Goal: Information Seeking & Learning: Learn about a topic

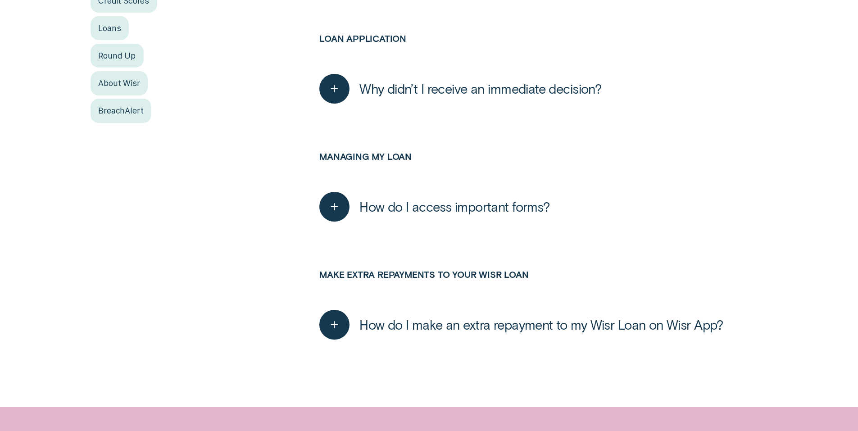
scroll to position [135, 0]
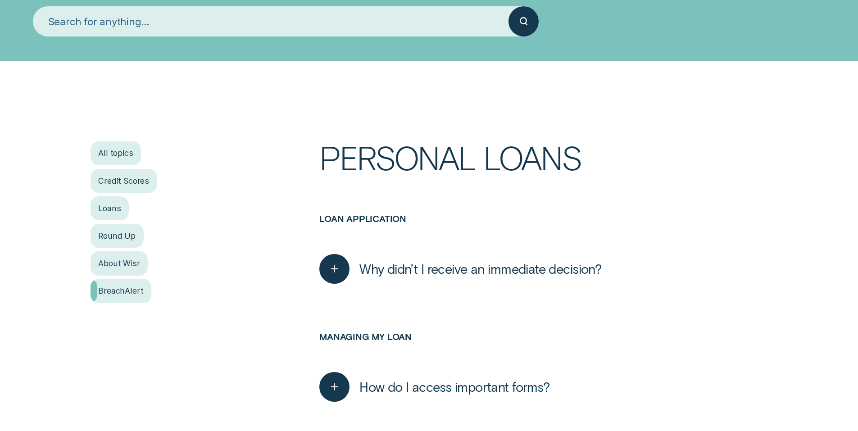
click at [102, 298] on div "BreachAlert" at bounding box center [120, 291] width 61 height 24
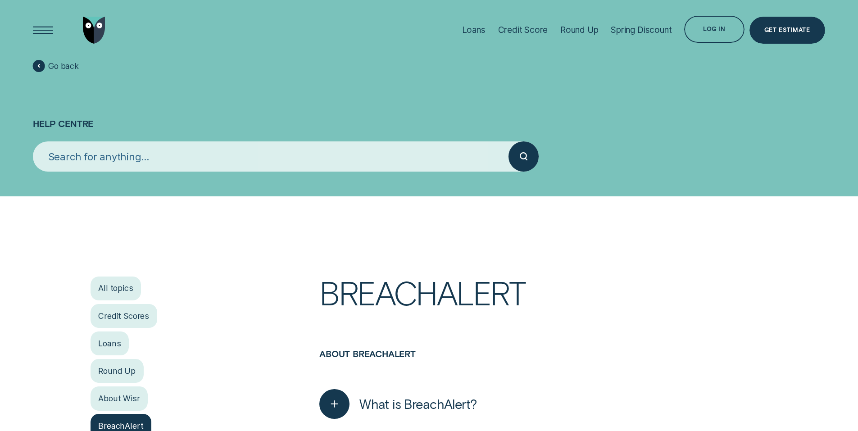
scroll to position [225, 0]
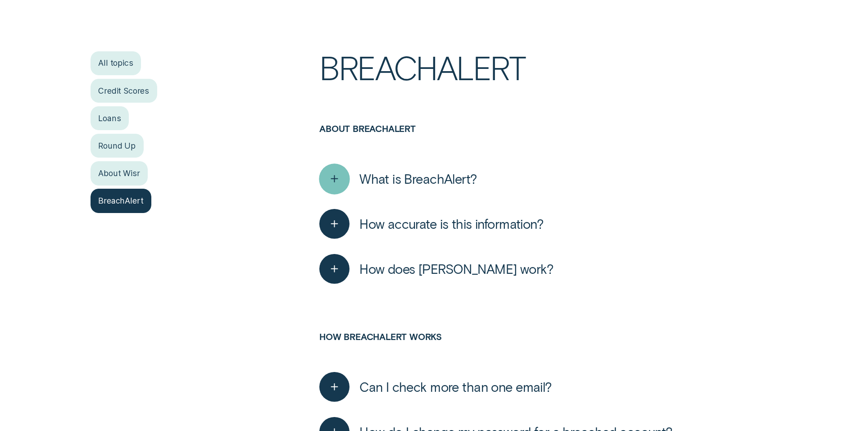
click at [336, 179] on line "button" at bounding box center [334, 179] width 6 height 0
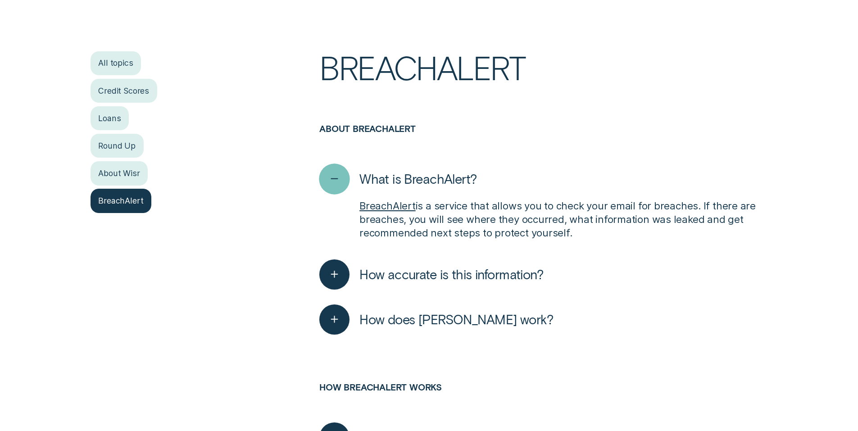
click at [336, 179] on line "button" at bounding box center [334, 179] width 6 height 0
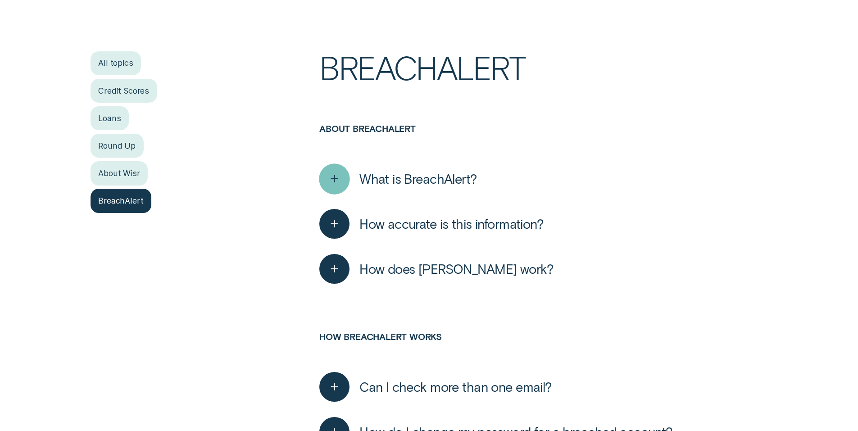
click at [336, 179] on line "button" at bounding box center [334, 179] width 6 height 0
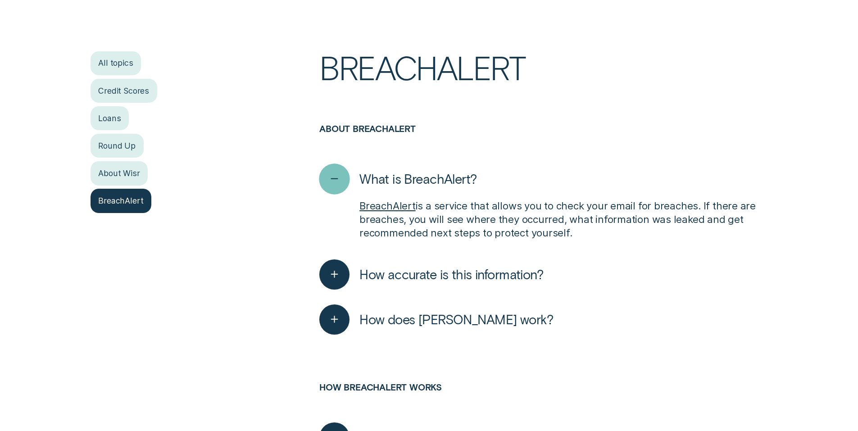
click at [336, 179] on line "button" at bounding box center [334, 179] width 6 height 0
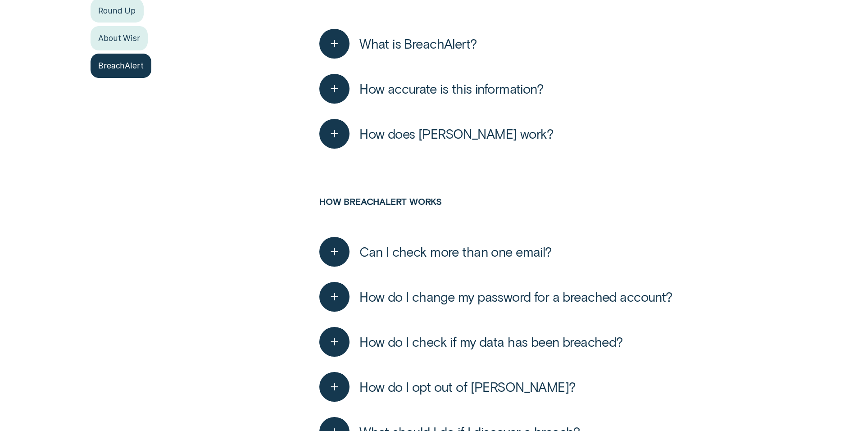
scroll to position [585, 0]
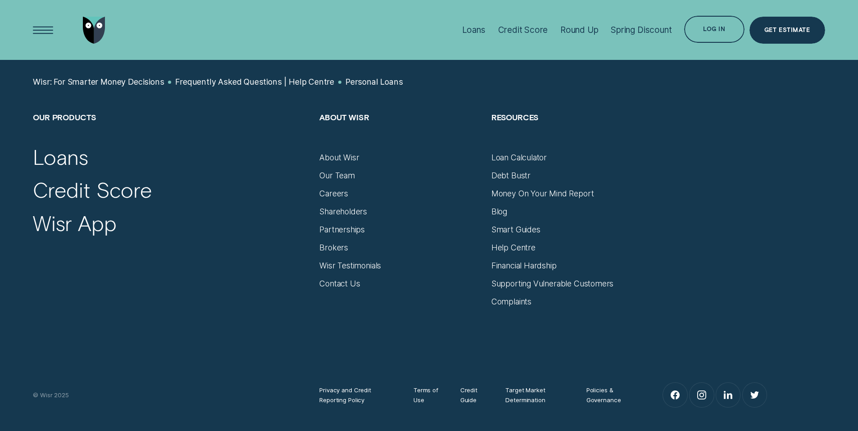
scroll to position [945, 0]
